Goal: Check status: Check status

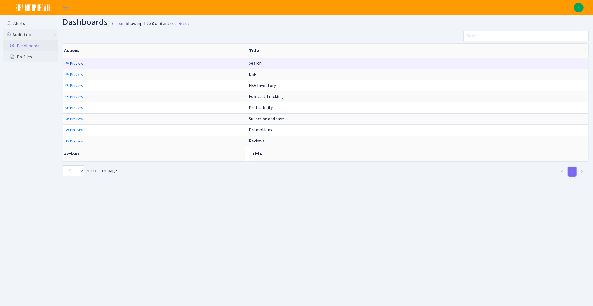
click at [78, 60] on link "Preview" at bounding box center [74, 63] width 21 height 9
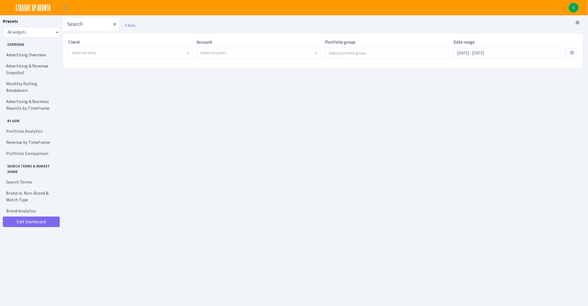
click at [164, 51] on span "Select an entry" at bounding box center [129, 53] width 114 height 6
select select "409"
select select
click at [225, 51] on span "Select account..." at bounding box center [213, 52] width 27 height 5
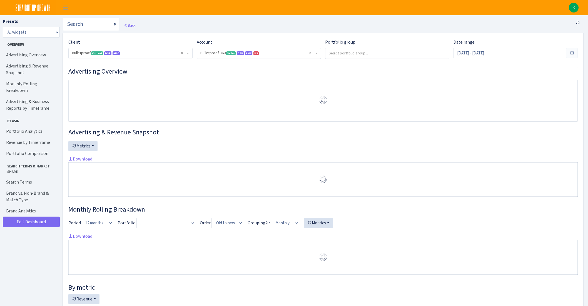
select select "3235730245795869"
click at [528, 55] on input "[DATE] - [DATE]" at bounding box center [509, 53] width 113 height 11
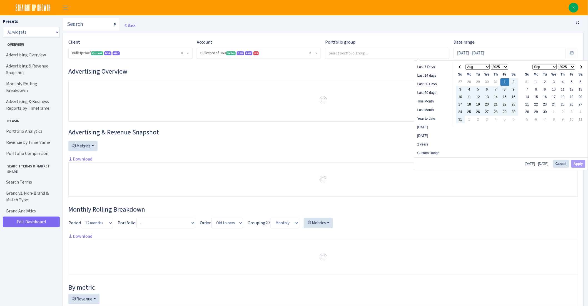
click at [455, 121] on div "Jan Feb Mar Apr May Jun [DATE] Aug Sep Oct Nov [DATE] 1926 1927 1928 1929 1930 …" at bounding box center [487, 93] width 68 height 65
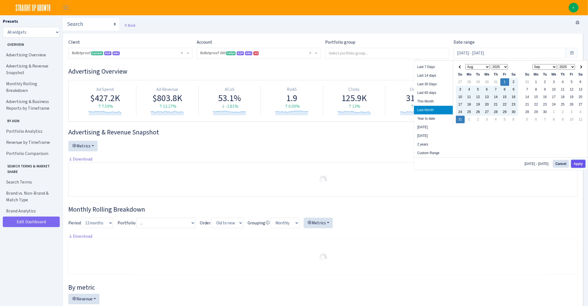
click at [573, 164] on button "Apply" at bounding box center [578, 164] width 14 height 8
type input "[DATE] - [DATE]"
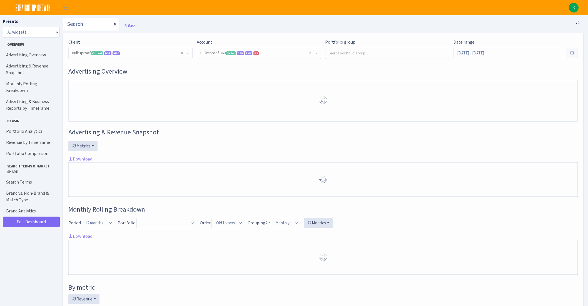
select select "3235730245795869"
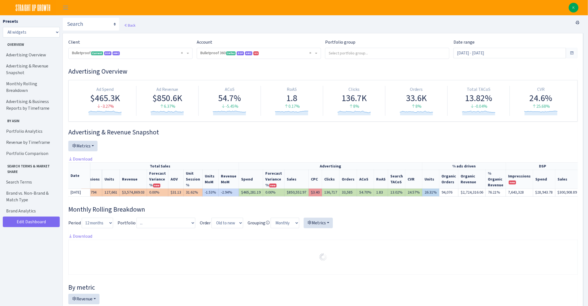
scroll to position [0, 13]
